Goal: Information Seeking & Learning: Learn about a topic

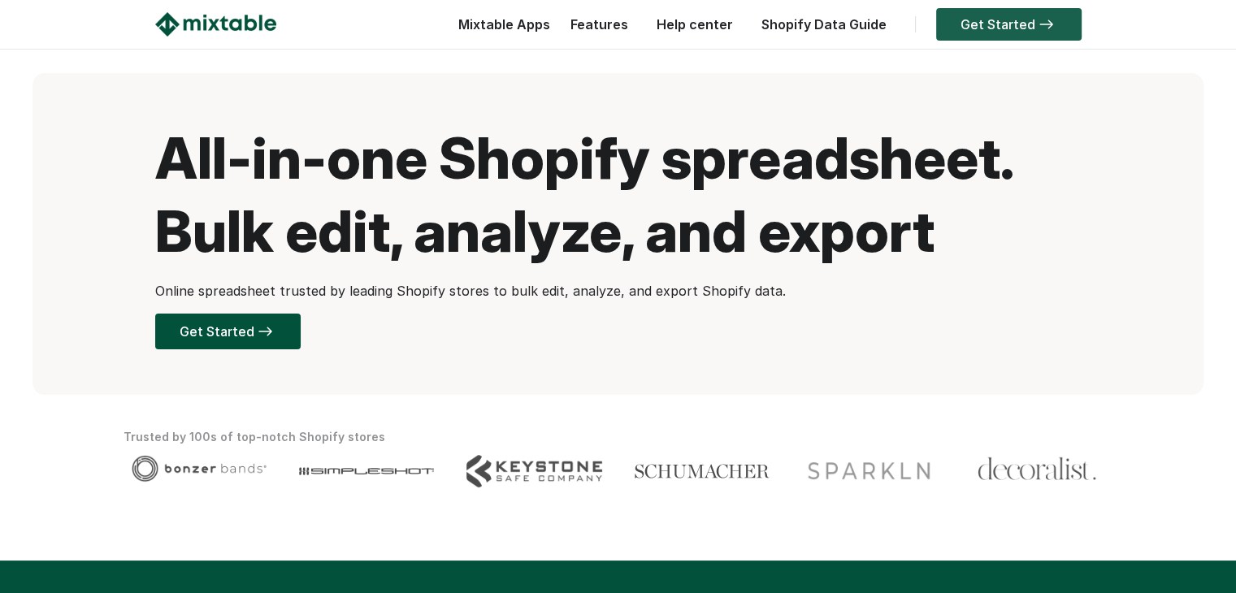
click at [994, 24] on link "Get Started" at bounding box center [1008, 24] width 145 height 33
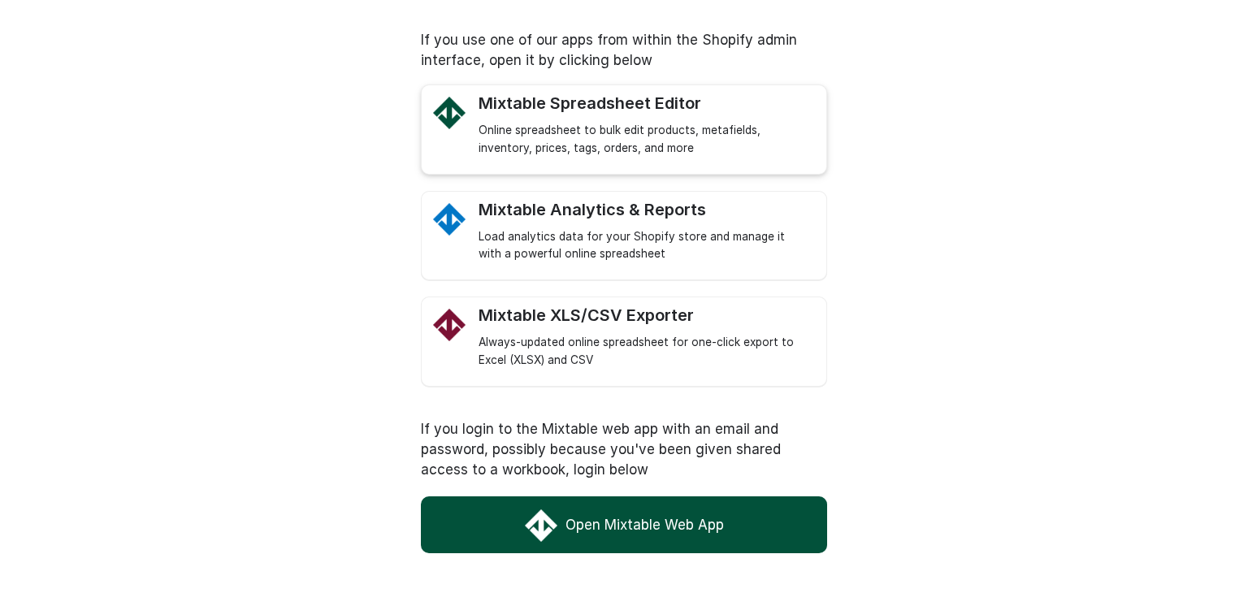
click at [529, 125] on div "Online spreadsheet to bulk edit products, metafields, inventory, prices, tags, …" at bounding box center [645, 140] width 332 height 36
click at [689, 534] on link "Open Mixtable Web App" at bounding box center [624, 525] width 406 height 57
click at [609, 527] on link "Open Mixtable Web App" at bounding box center [624, 525] width 406 height 57
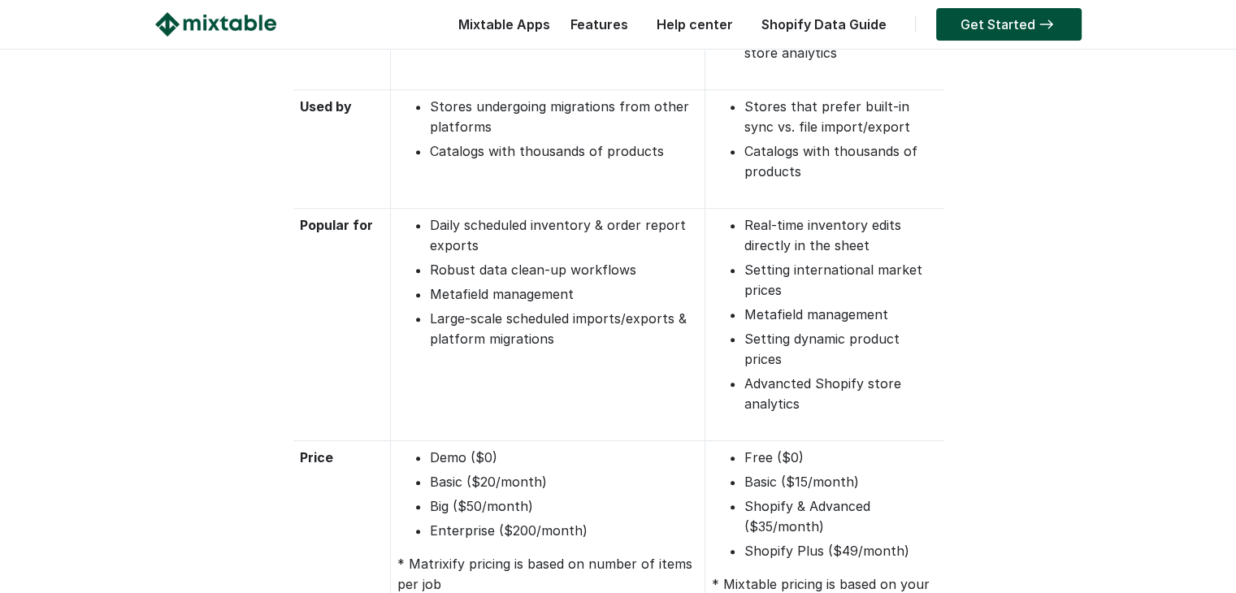
scroll to position [731, 0]
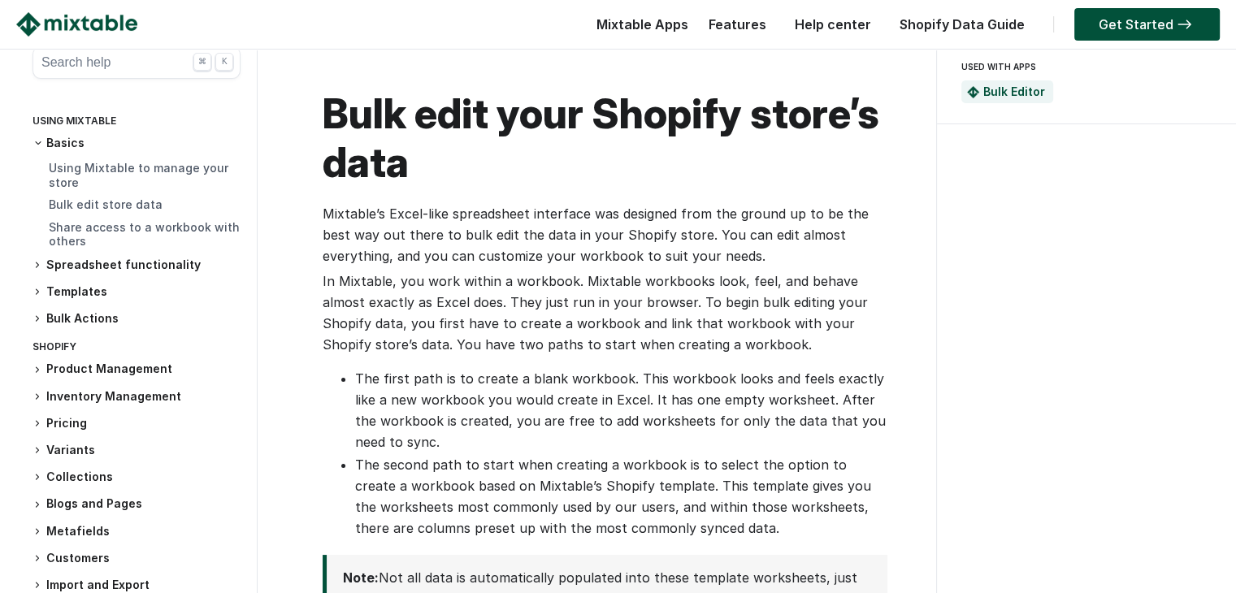
scroll to position [36, 0]
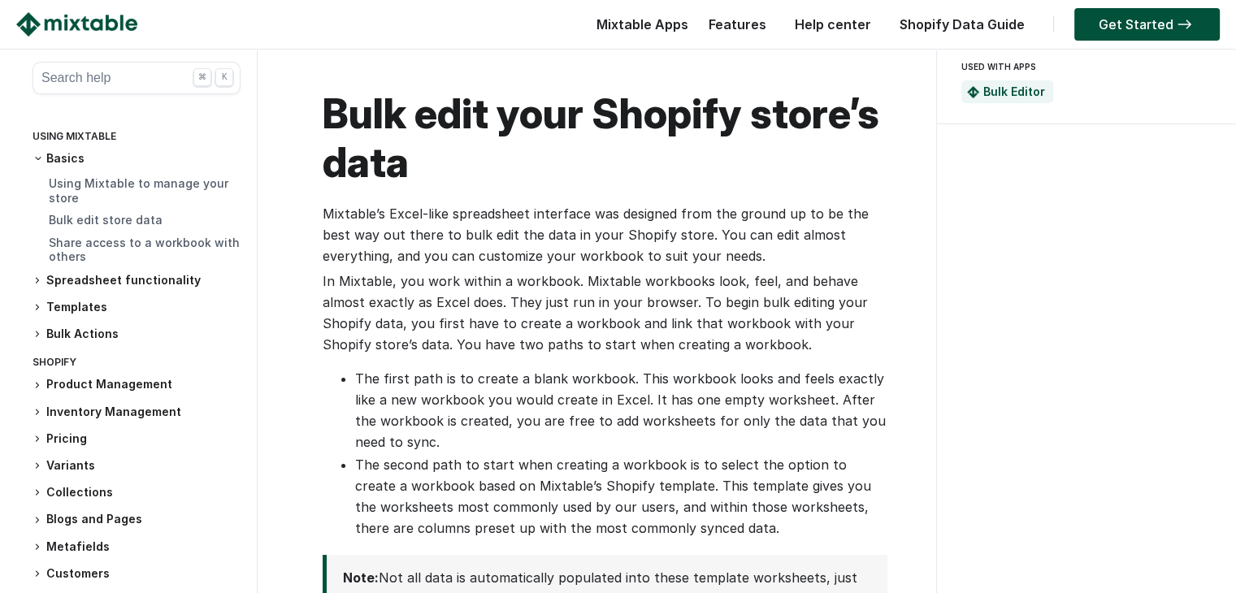
click at [112, 387] on h3 "Product Management" at bounding box center [137, 384] width 208 height 17
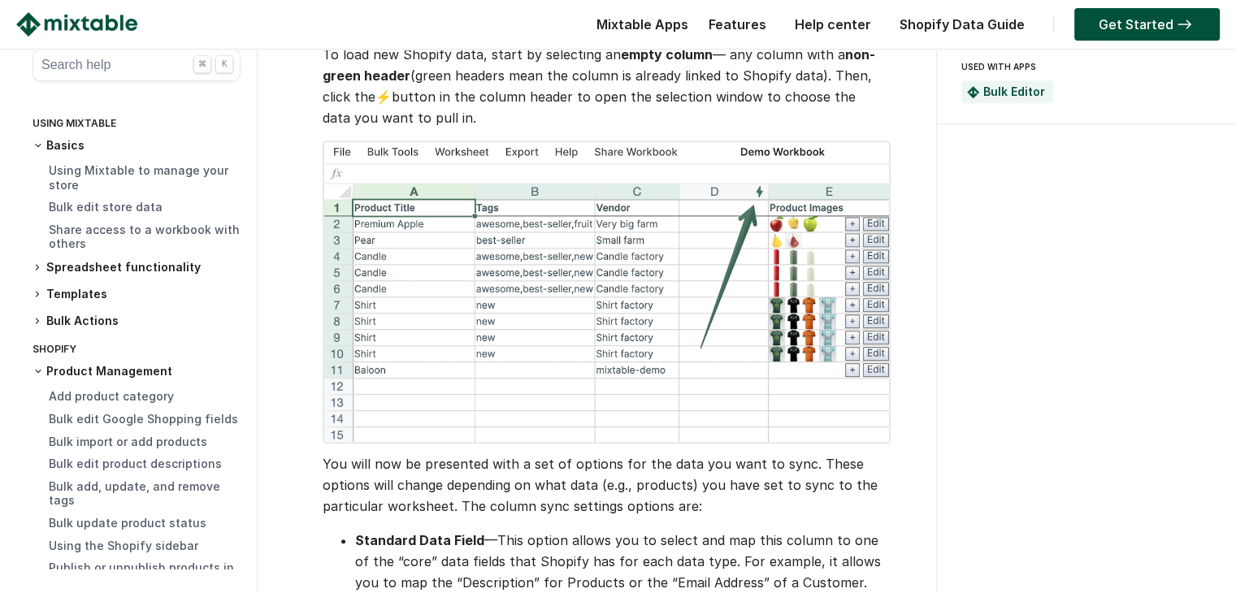
scroll to position [894, 0]
